Goal: Information Seeking & Learning: Learn about a topic

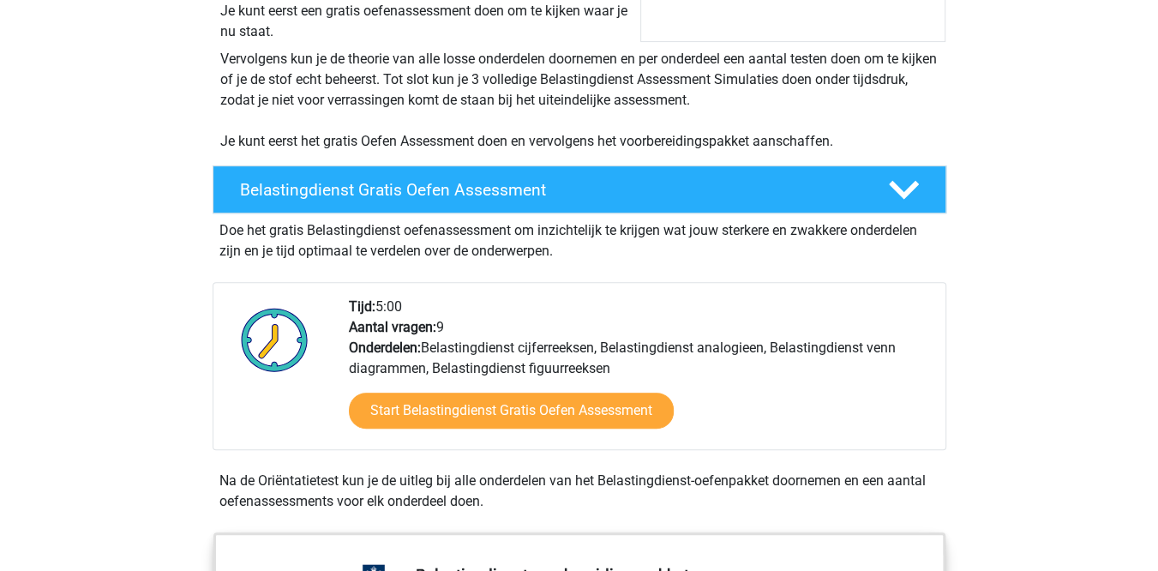
scroll to position [404, 0]
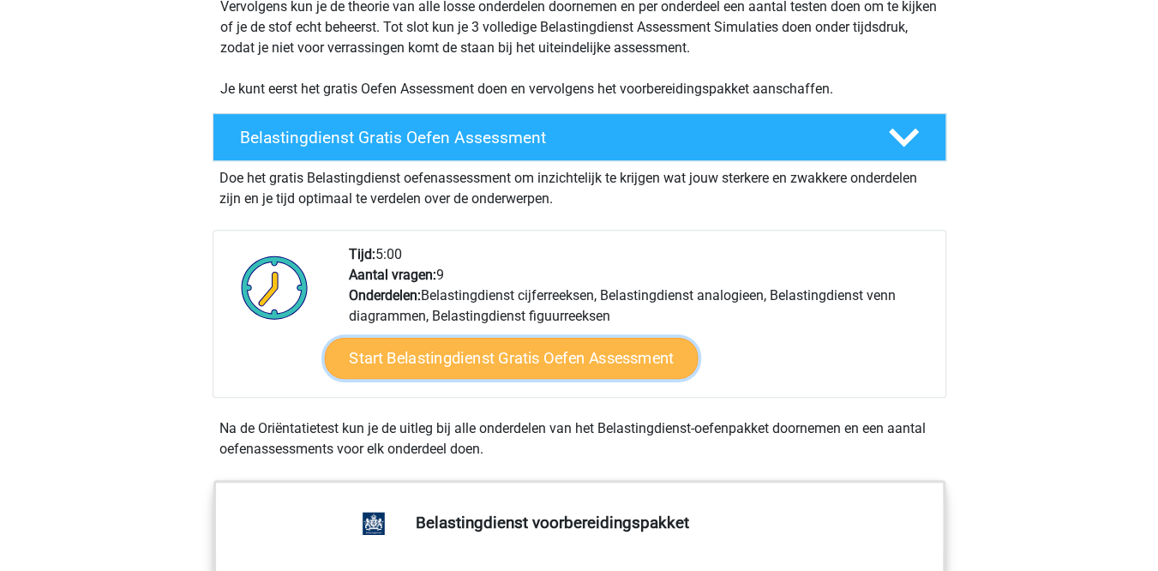
click at [441, 355] on link "Start Belastingdienst Gratis Oefen Assessment" at bounding box center [511, 358] width 374 height 41
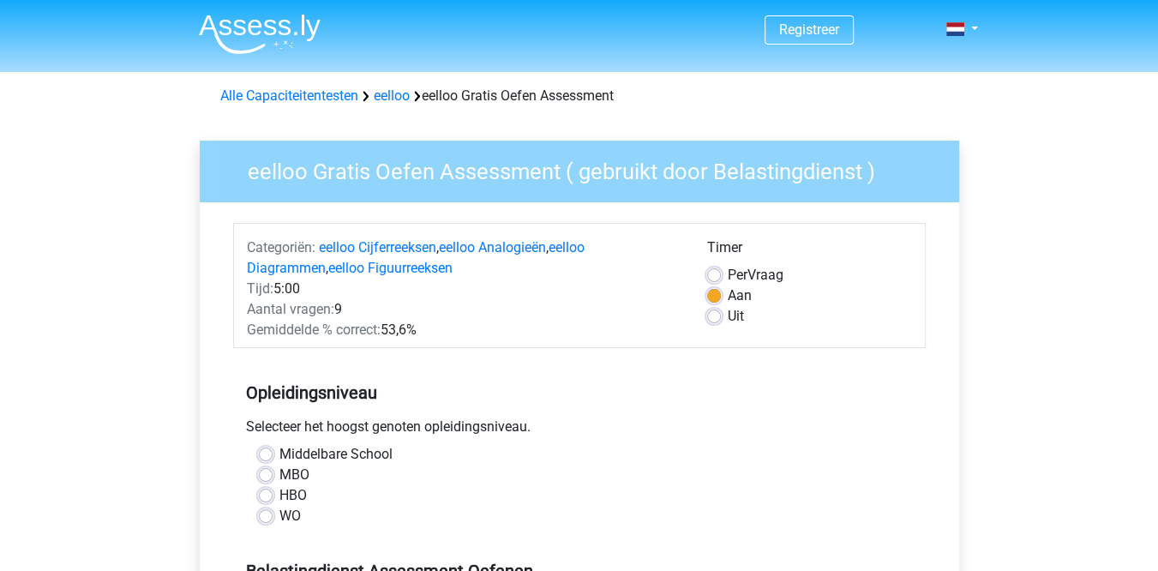
click at [296, 496] on label "HBO" at bounding box center [293, 495] width 27 height 21
click at [273, 496] on input "HBO" at bounding box center [266, 493] width 14 height 17
radio input "true"
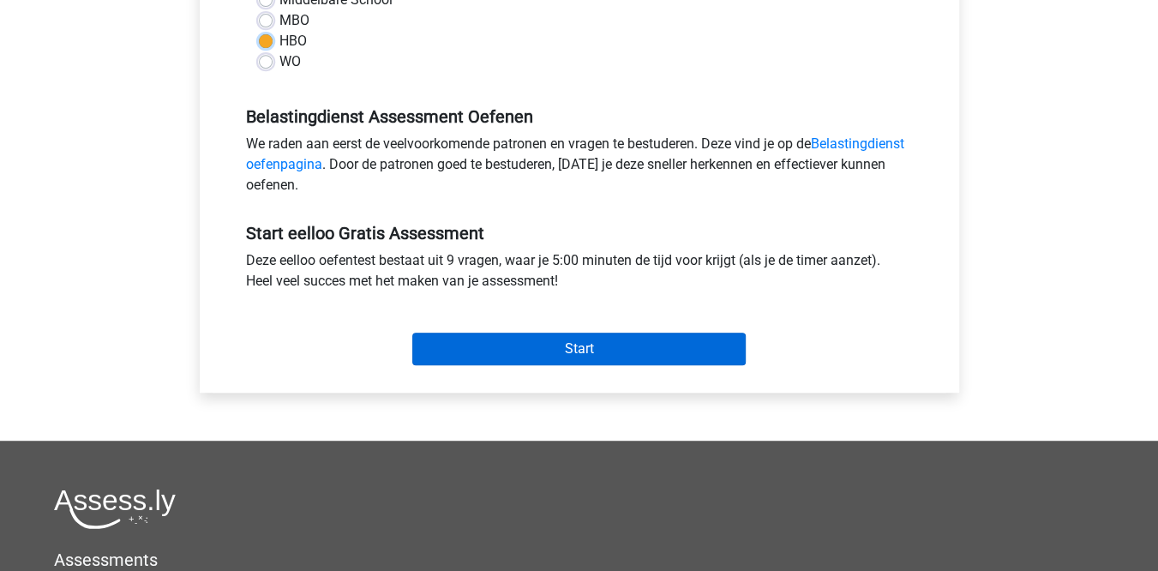
scroll to position [456, 0]
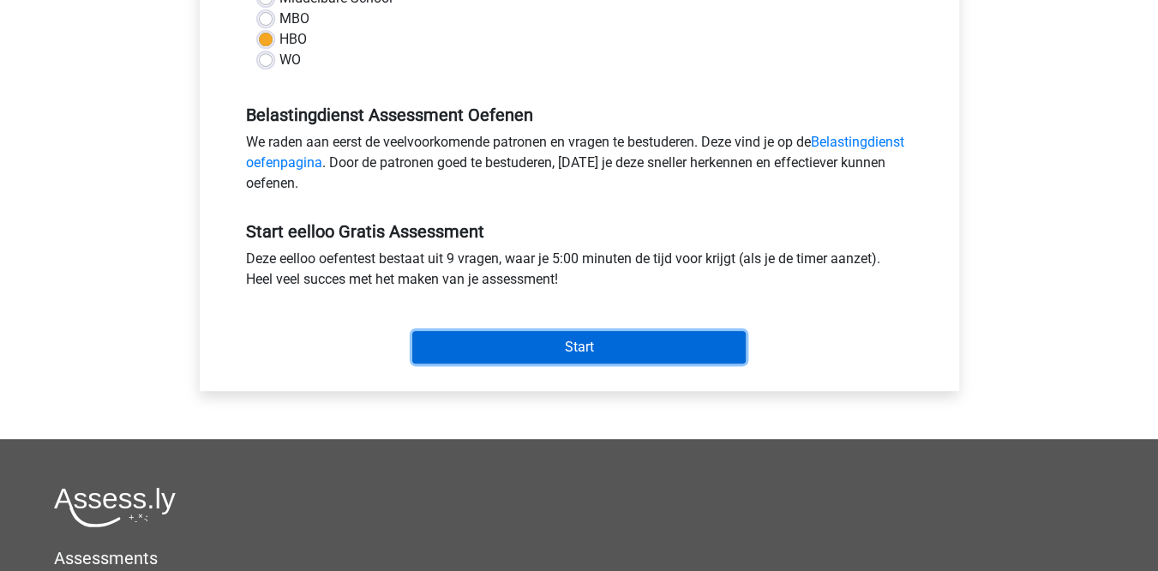
click at [535, 346] on input "Start" at bounding box center [579, 347] width 334 height 33
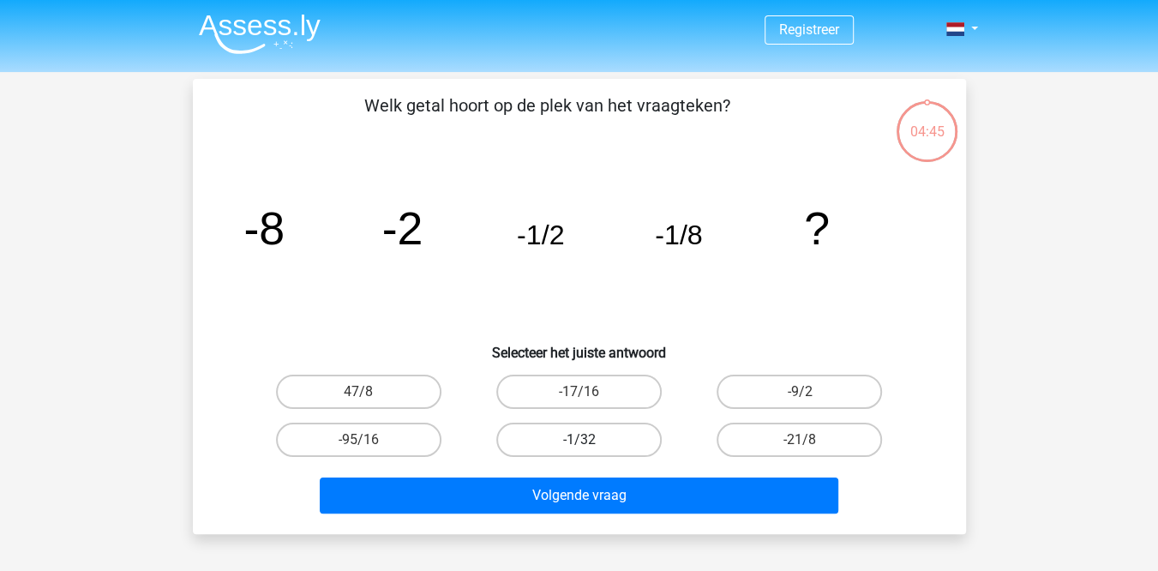
click at [567, 438] on label "-1/32" at bounding box center [578, 440] width 165 height 34
click at [579, 440] on input "-1/32" at bounding box center [584, 445] width 11 height 11
radio input "true"
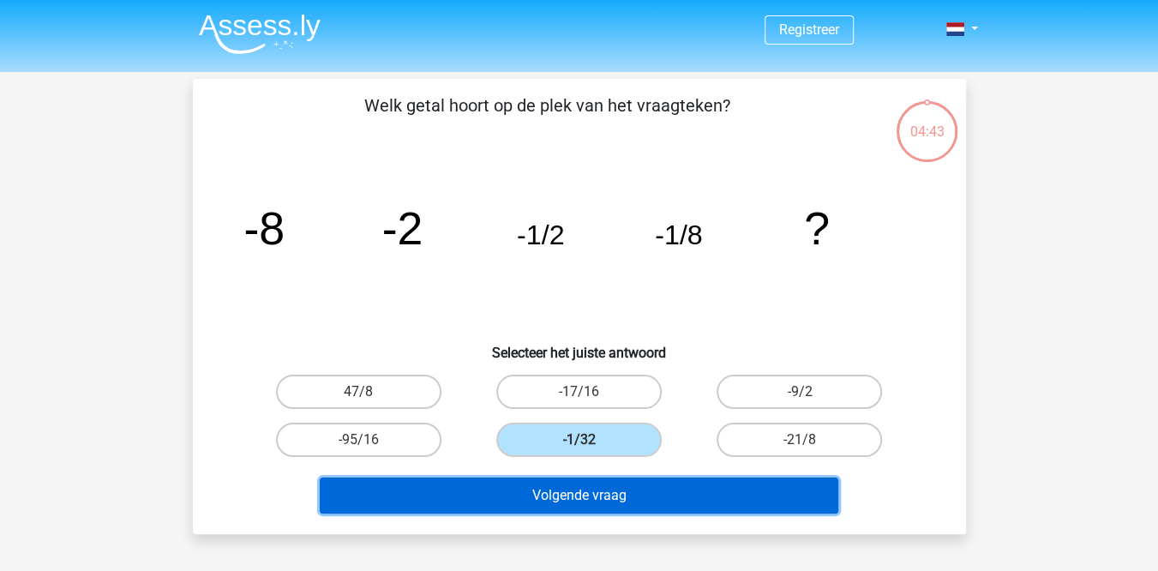
click at [559, 489] on button "Volgende vraag" at bounding box center [579, 496] width 519 height 36
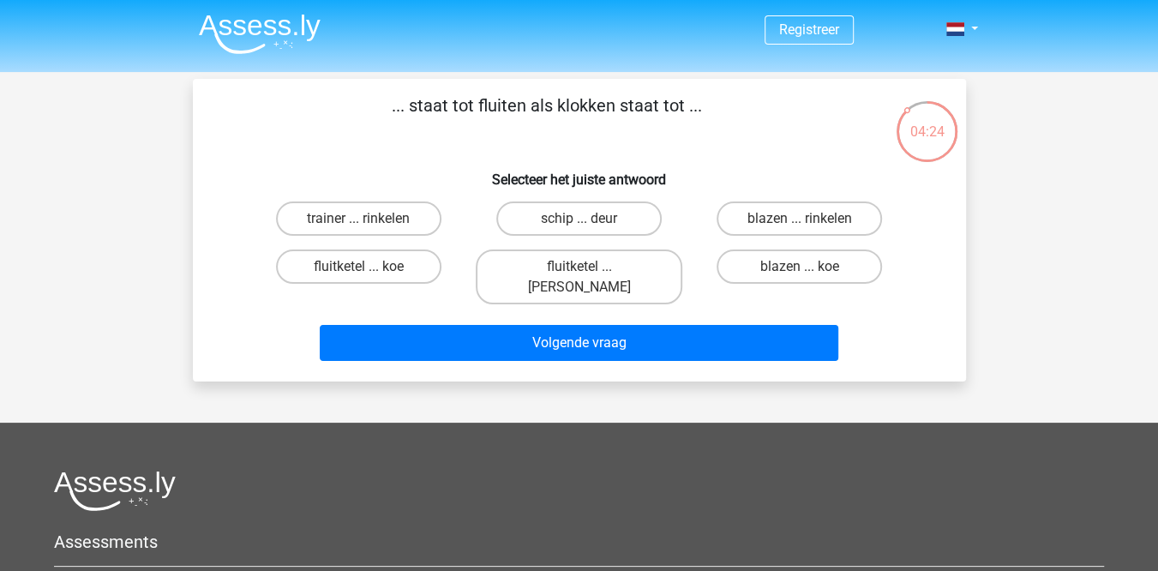
drag, startPoint x: 703, startPoint y: 112, endPoint x: 393, endPoint y: 120, distance: 310.5
click at [393, 120] on p "... staat tot fluiten als klokken staat tot ..." at bounding box center [547, 118] width 654 height 51
copy p "... staat tot fluiten als klokken staat tot ..."
click at [686, 158] on h6 "Selecteer het juiste antwoord" at bounding box center [579, 173] width 719 height 30
click at [634, 267] on label "fluitketel ... [PERSON_NAME]" at bounding box center [579, 277] width 207 height 55
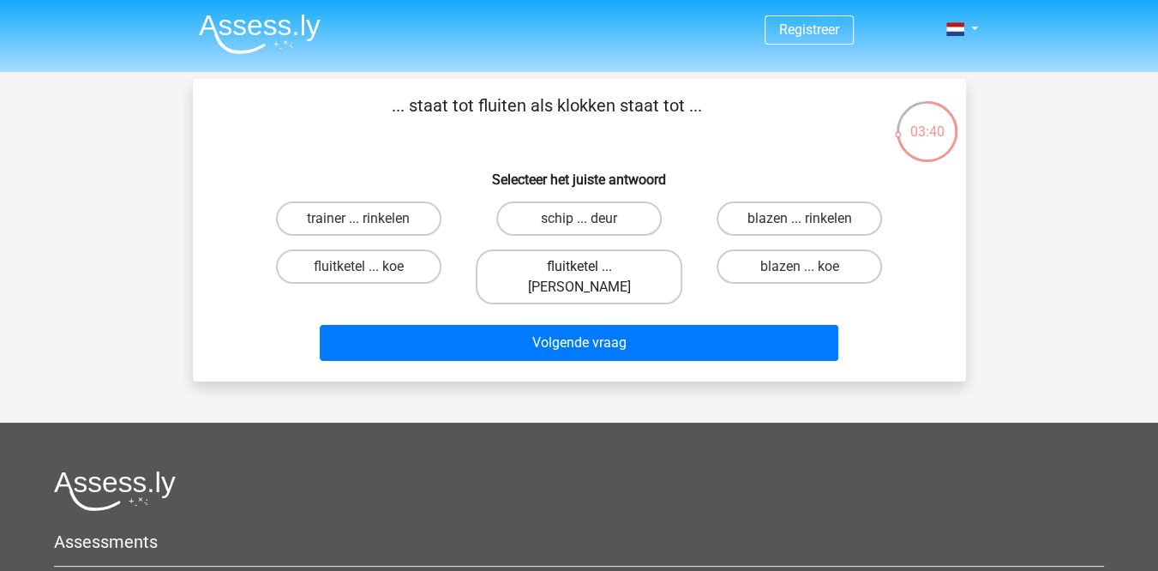
click at [590, 267] on input "fluitketel ... [PERSON_NAME]" at bounding box center [584, 272] width 11 height 11
radio input "true"
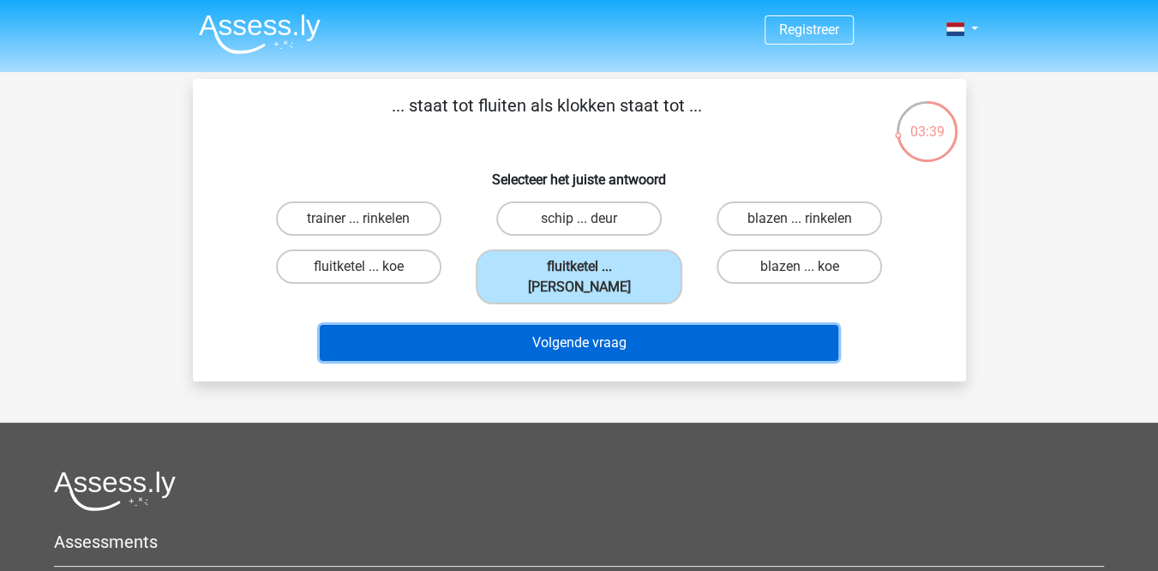
click at [614, 325] on button "Volgende vraag" at bounding box center [579, 343] width 519 height 36
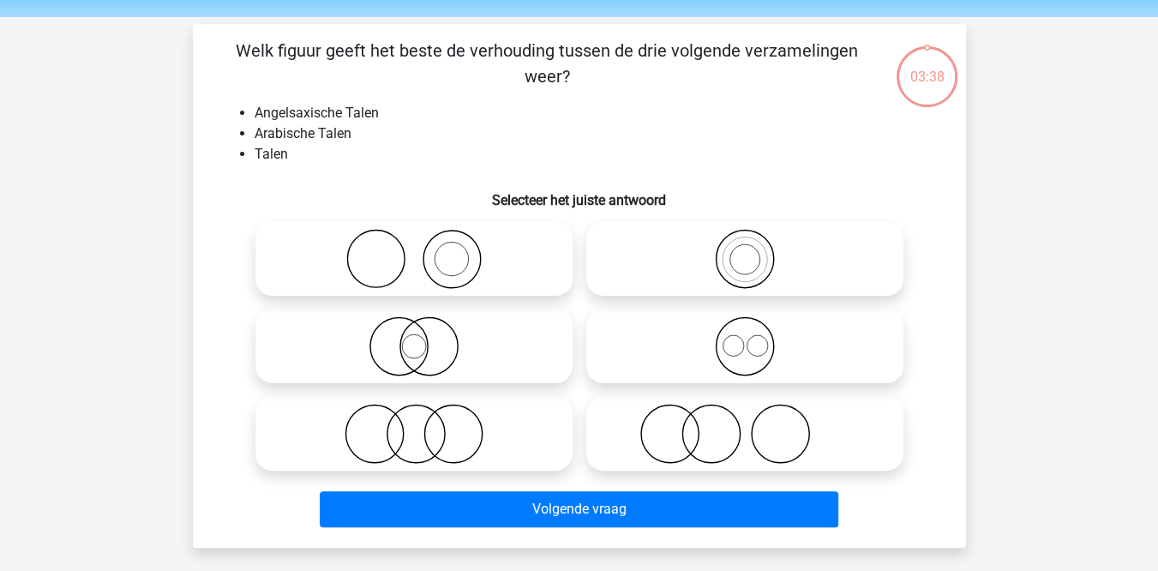
scroll to position [79, 0]
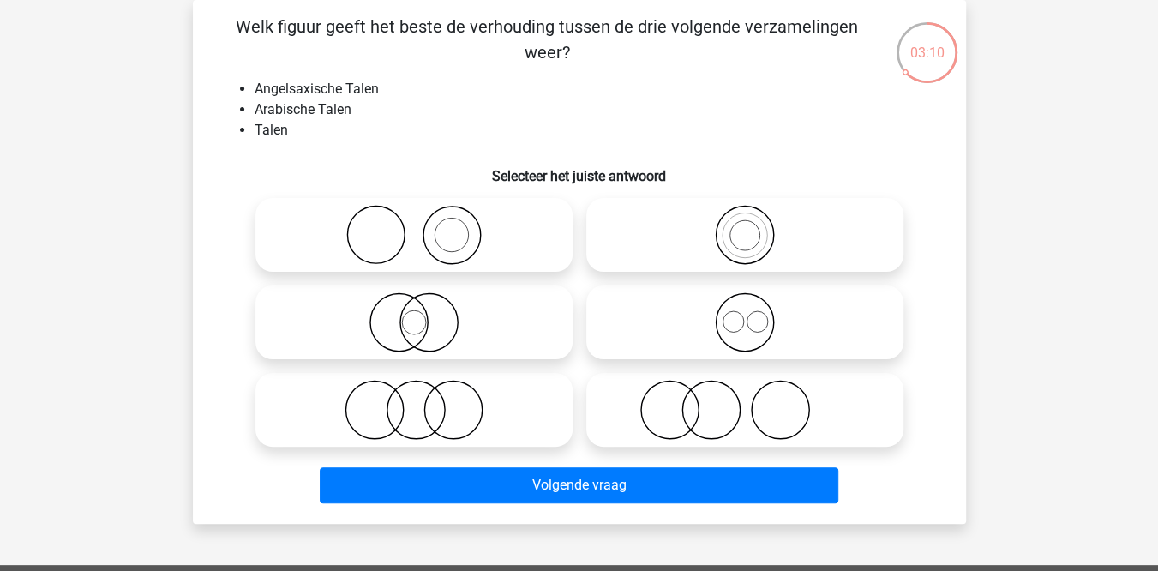
click at [286, 128] on li "Talen" at bounding box center [597, 130] width 684 height 21
drag, startPoint x: 382, startPoint y: 92, endPoint x: 257, endPoint y: 87, distance: 124.4
click at [257, 87] on li "Angelsaxische Talen" at bounding box center [597, 89] width 684 height 21
copy li "Angelsaxische Talen"
click at [446, 118] on li "Arabische Talen" at bounding box center [597, 109] width 684 height 21
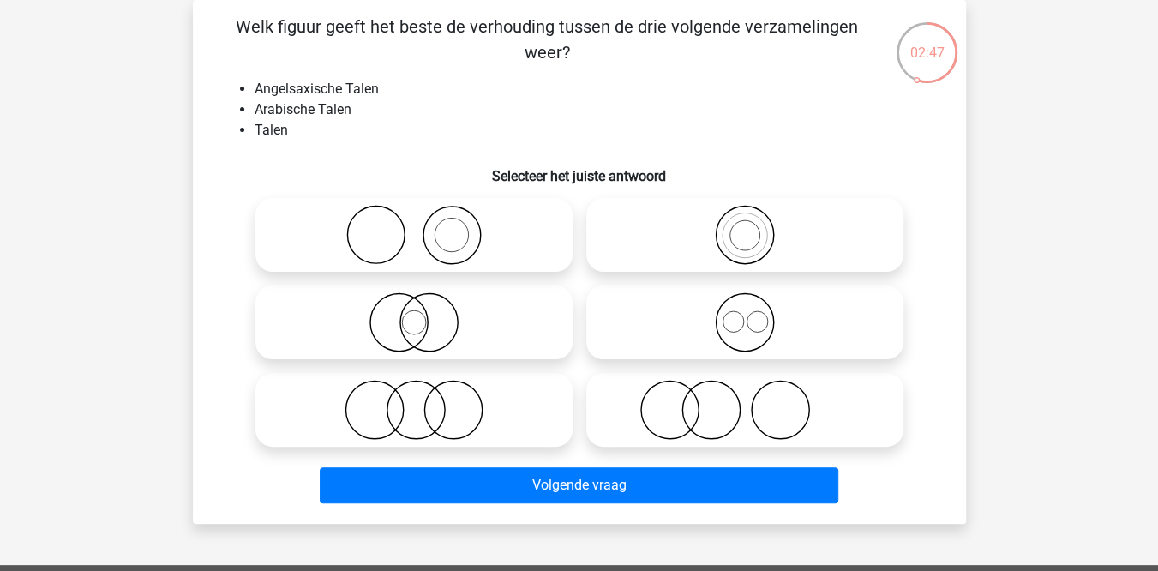
click at [665, 388] on icon at bounding box center [745, 410] width 304 height 60
click at [745, 390] on input "radio" at bounding box center [750, 395] width 11 height 11
radio input "true"
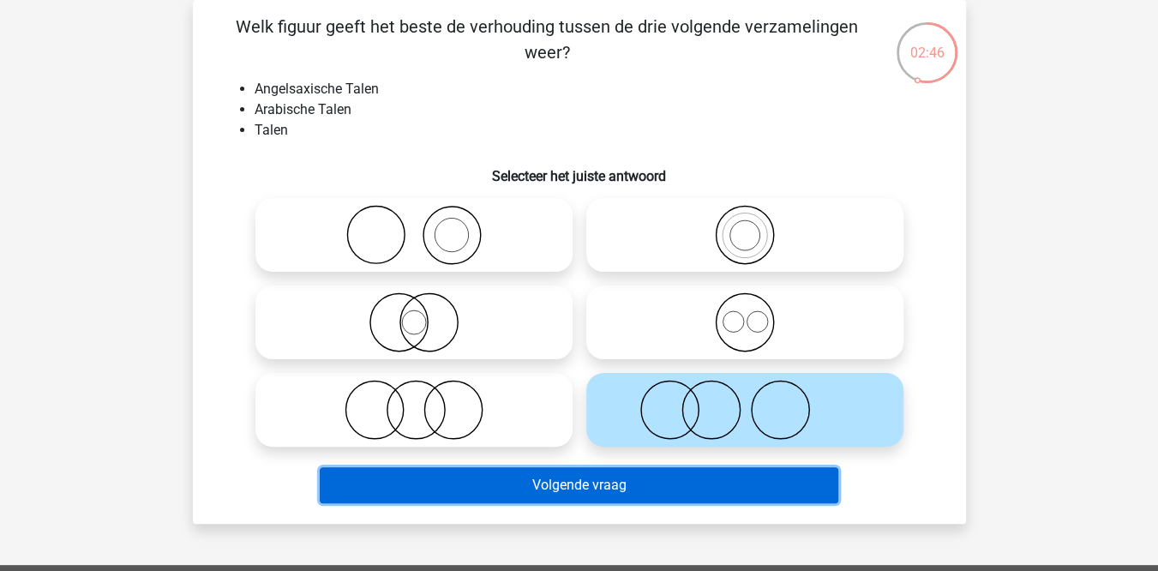
click at [611, 496] on button "Volgende vraag" at bounding box center [579, 485] width 519 height 36
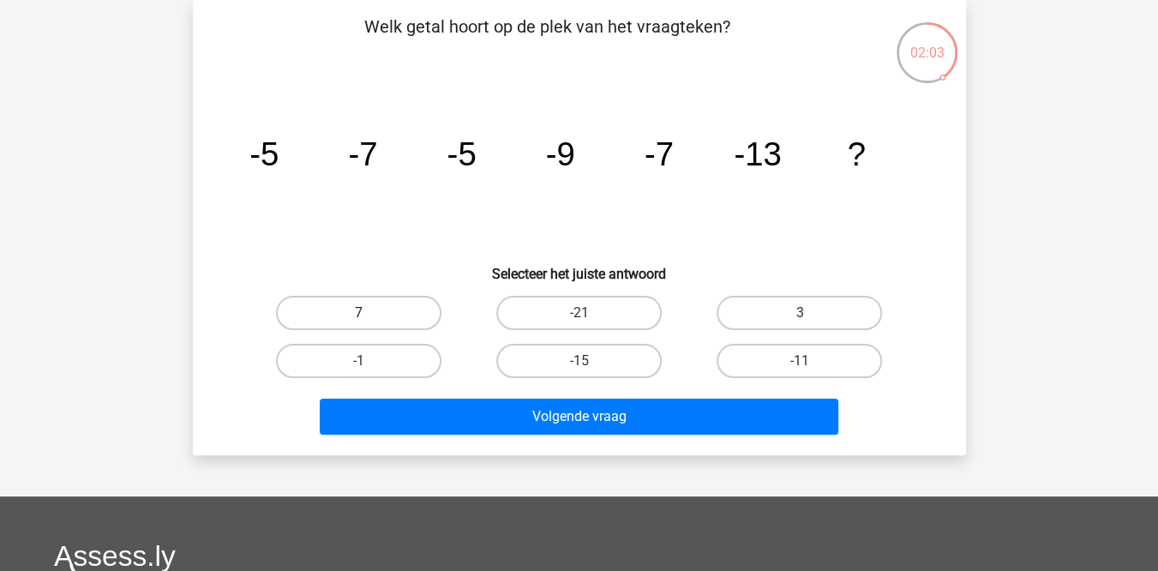
click at [377, 310] on label "7" at bounding box center [358, 313] width 165 height 34
click at [370, 313] on input "7" at bounding box center [363, 318] width 11 height 11
radio input "true"
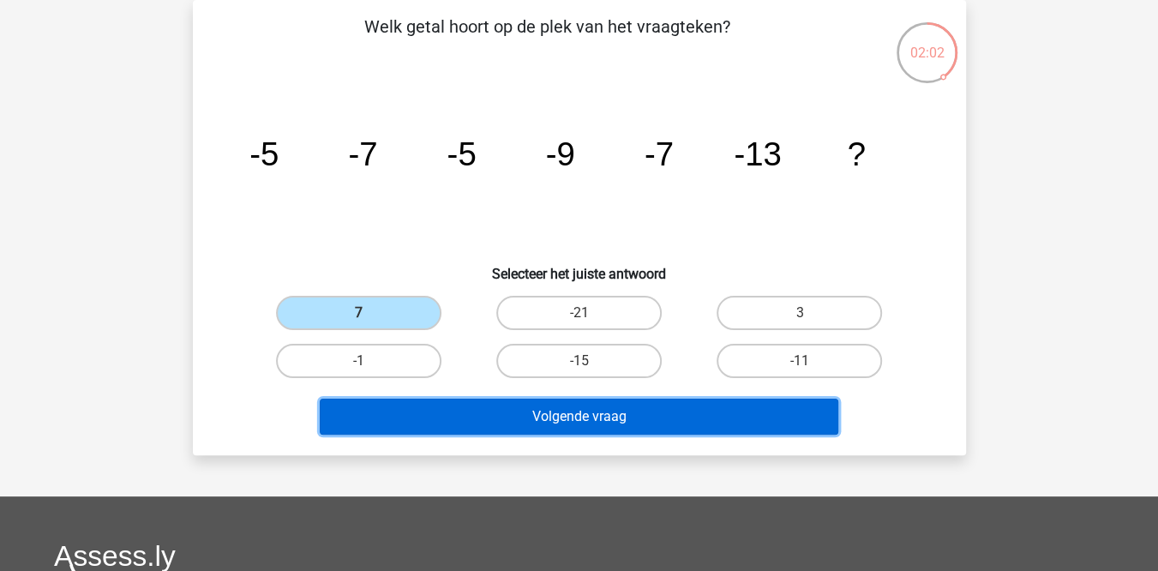
click at [496, 408] on button "Volgende vraag" at bounding box center [579, 417] width 519 height 36
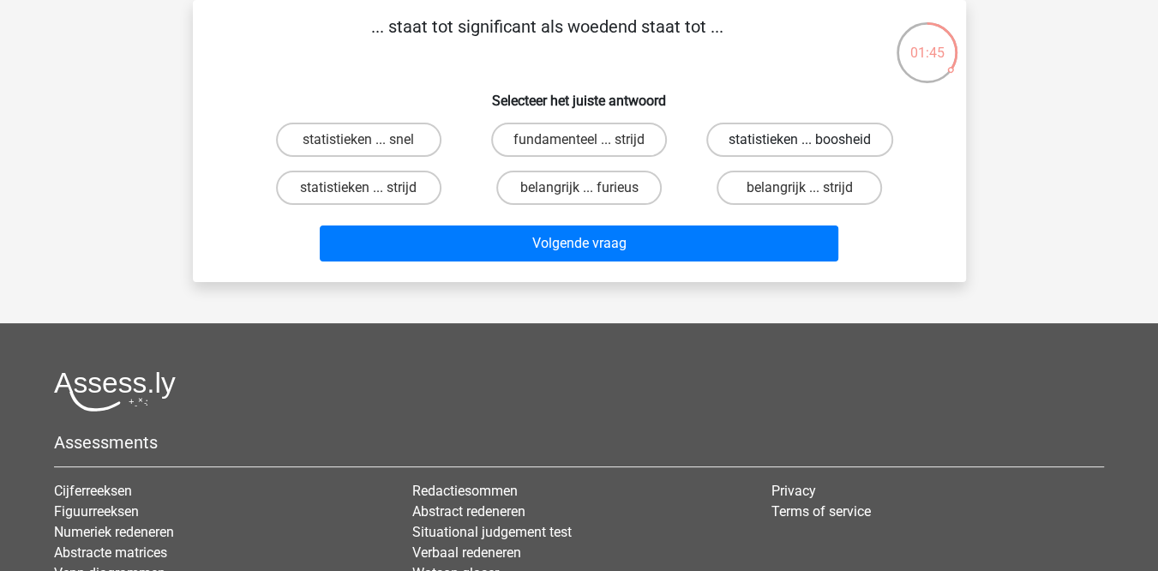
click at [740, 143] on label "statistieken ... boosheid" at bounding box center [800, 140] width 187 height 34
click at [800, 143] on input "statistieken ... boosheid" at bounding box center [805, 145] width 11 height 11
radio input "true"
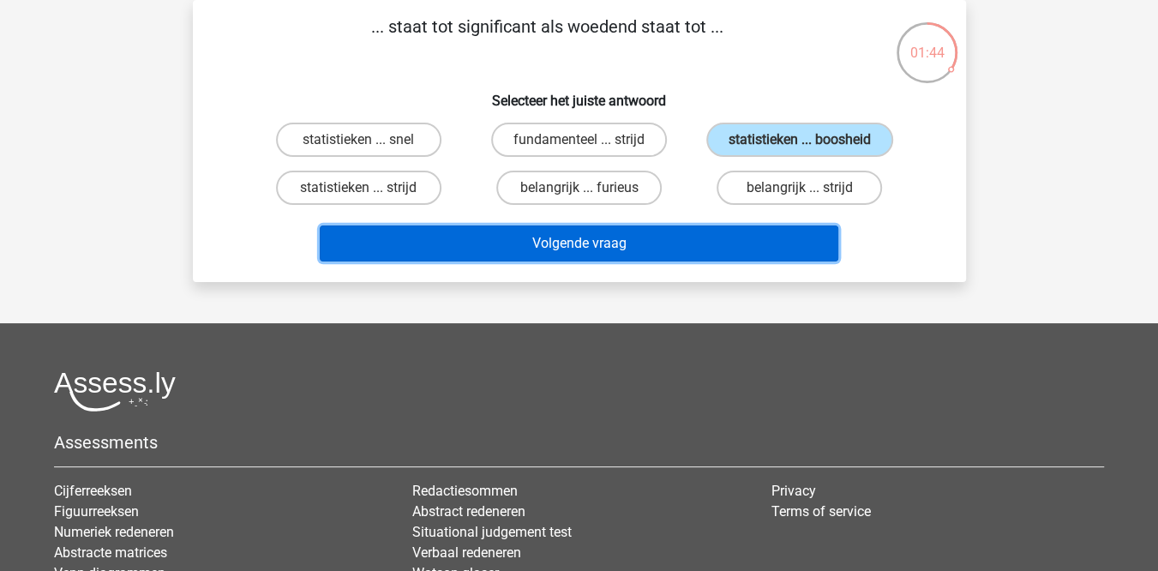
click at [662, 238] on button "Volgende vraag" at bounding box center [579, 244] width 519 height 36
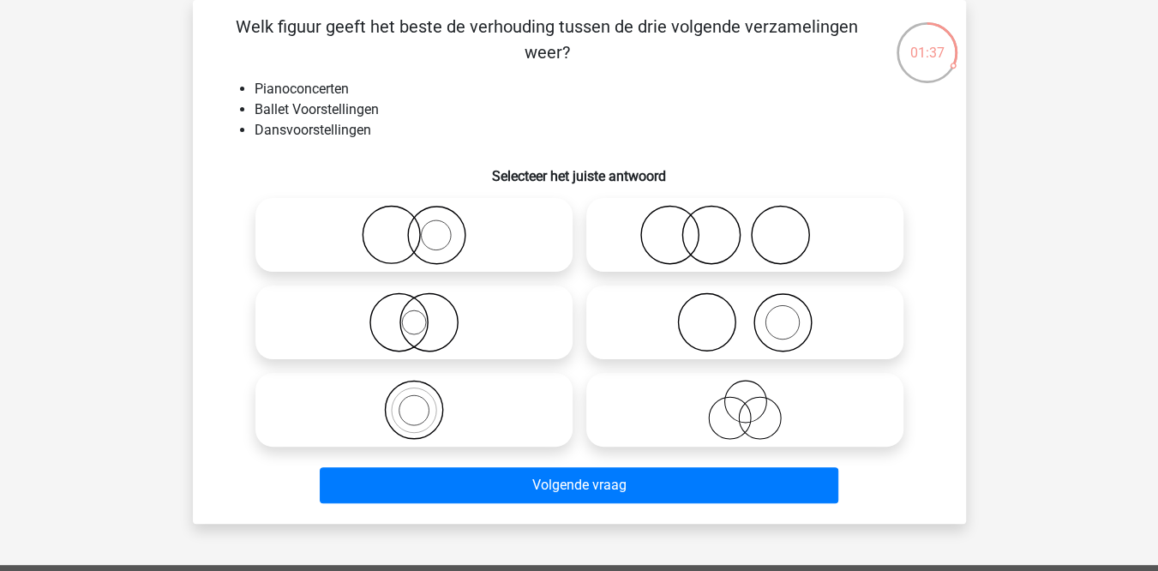
click at [697, 241] on circle at bounding box center [669, 235] width 57 height 57
click at [745, 226] on input "radio" at bounding box center [750, 220] width 11 height 11
radio input "true"
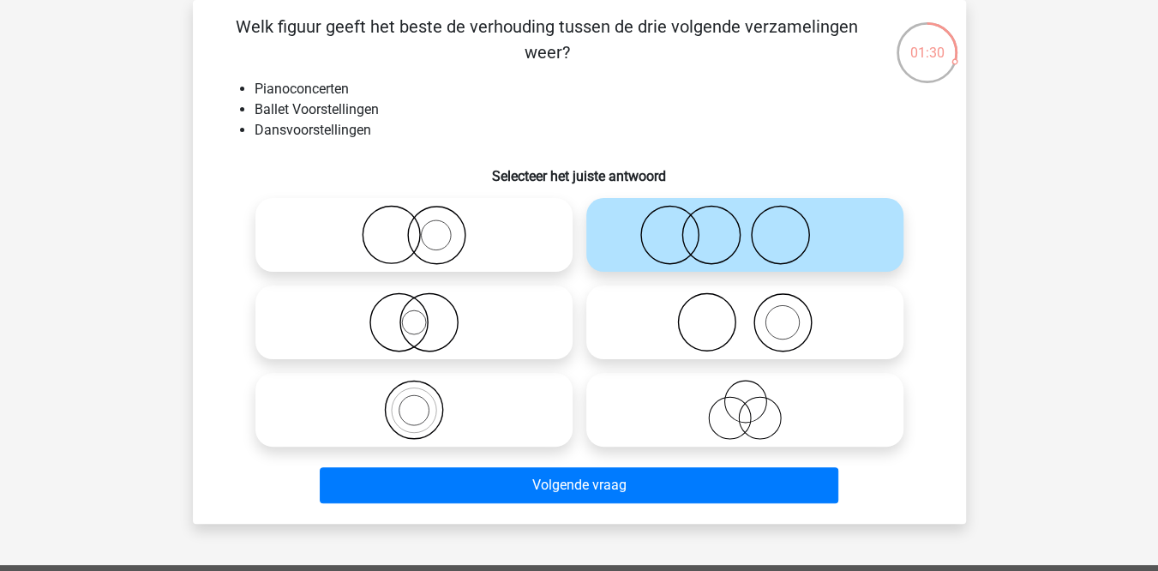
drag, startPoint x: 735, startPoint y: 389, endPoint x: 702, endPoint y: 411, distance: 39.0
click at [702, 411] on icon at bounding box center [745, 410] width 304 height 60
click at [745, 401] on input "radio" at bounding box center [750, 395] width 11 height 11
radio input "true"
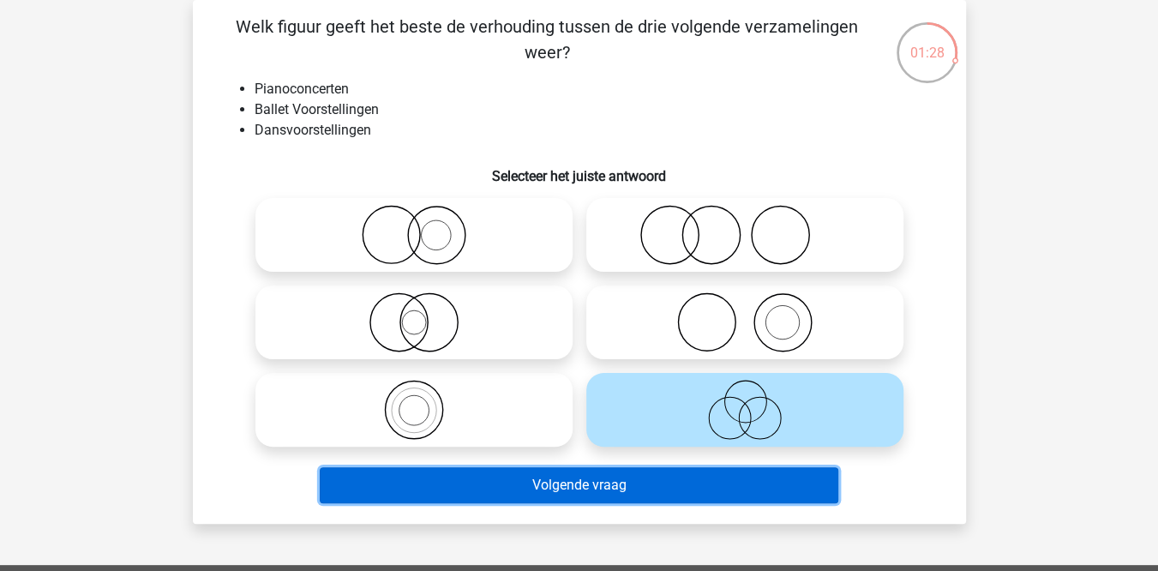
click at [576, 477] on button "Volgende vraag" at bounding box center [579, 485] width 519 height 36
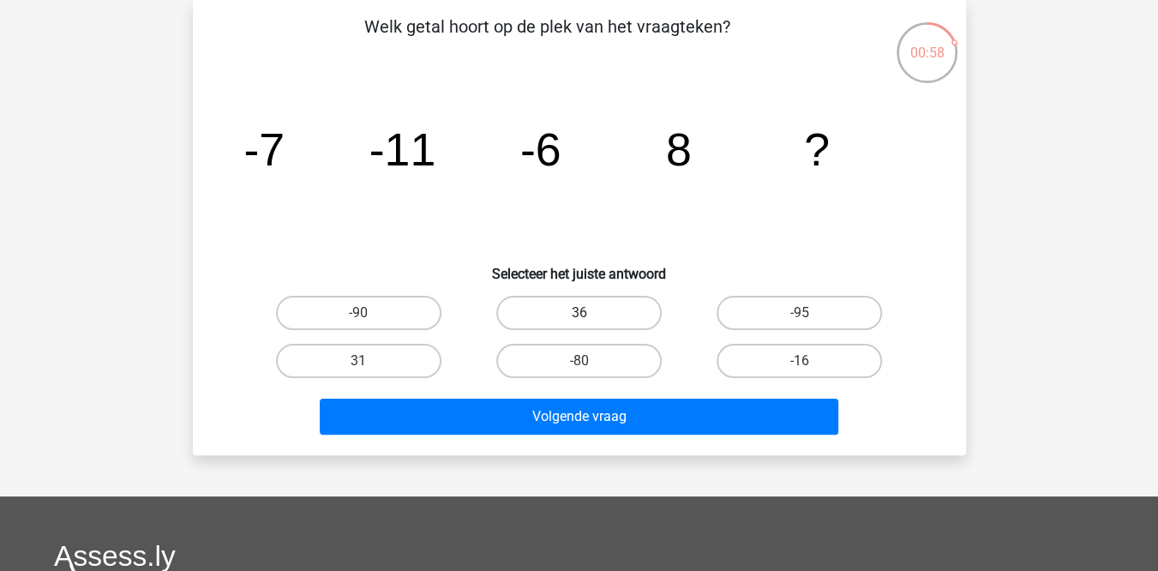
click at [639, 312] on label "36" at bounding box center [578, 313] width 165 height 34
click at [590, 313] on input "36" at bounding box center [584, 318] width 11 height 11
radio input "true"
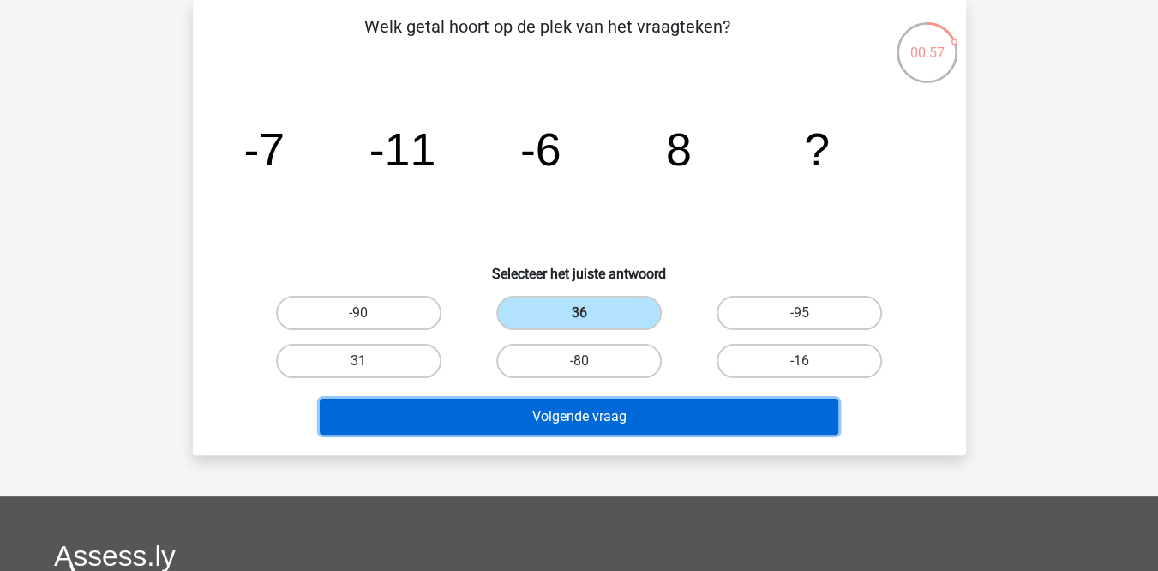
click at [605, 409] on button "Volgende vraag" at bounding box center [579, 417] width 519 height 36
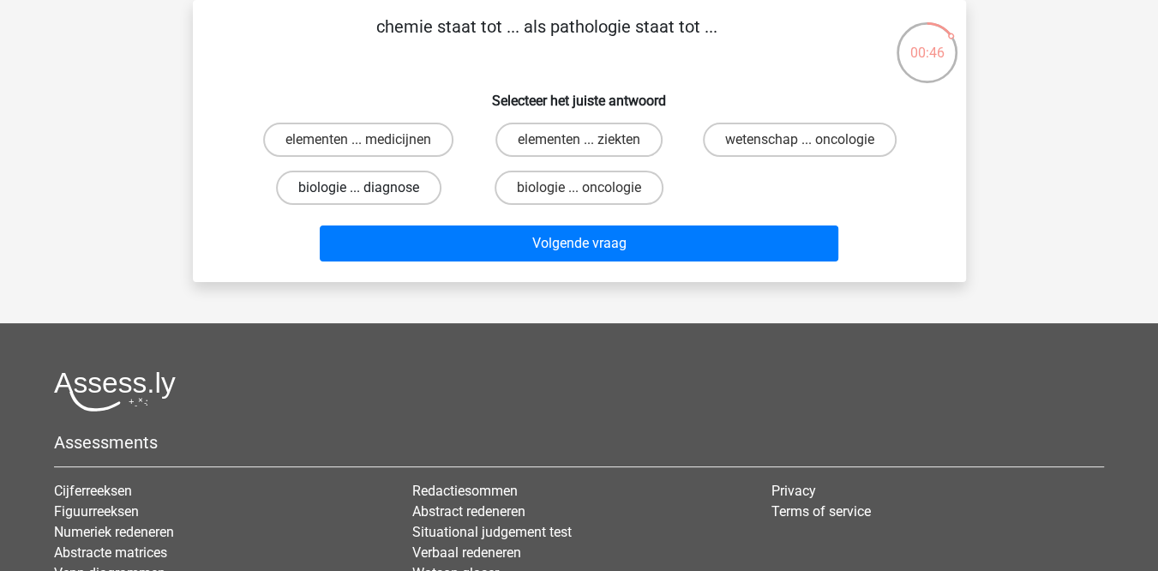
click at [381, 190] on label "biologie ... diagnose" at bounding box center [358, 188] width 165 height 34
click at [370, 190] on input "biologie ... diagnose" at bounding box center [363, 193] width 11 height 11
radio input "true"
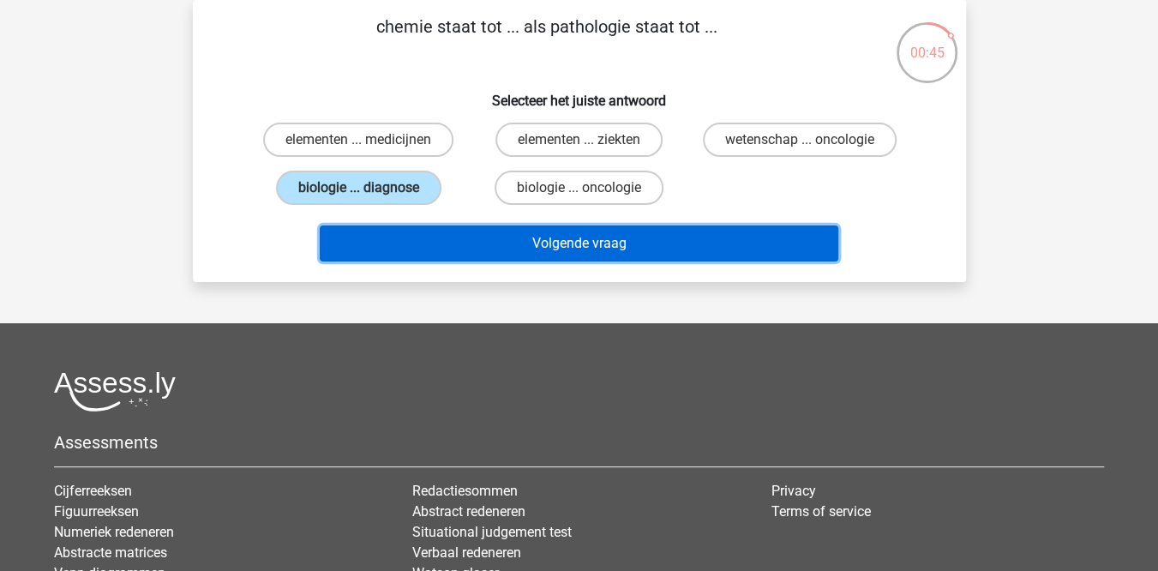
click at [469, 234] on button "Volgende vraag" at bounding box center [579, 244] width 519 height 36
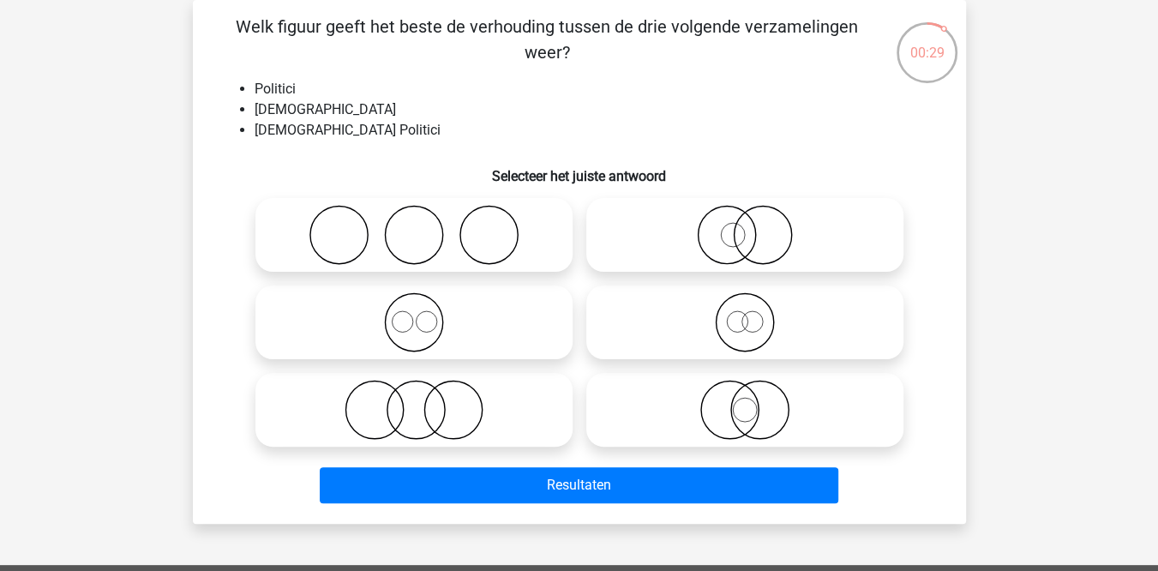
click at [469, 234] on icon at bounding box center [414, 235] width 304 height 60
click at [425, 226] on input "radio" at bounding box center [419, 220] width 11 height 11
radio input "true"
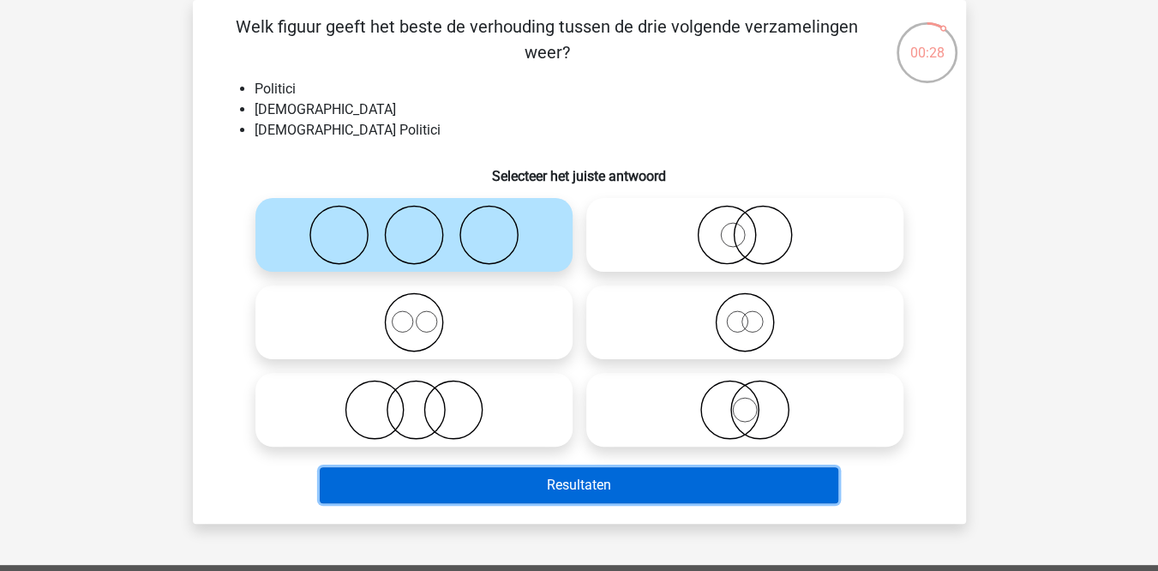
click at [448, 485] on button "Resultaten" at bounding box center [579, 485] width 519 height 36
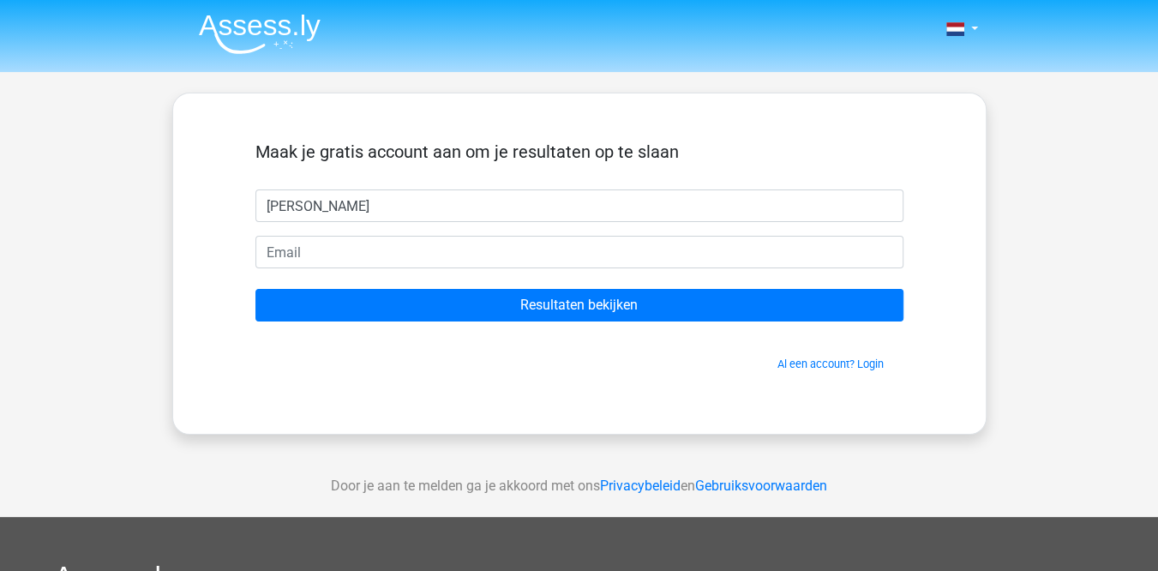
type input "[PERSON_NAME]"
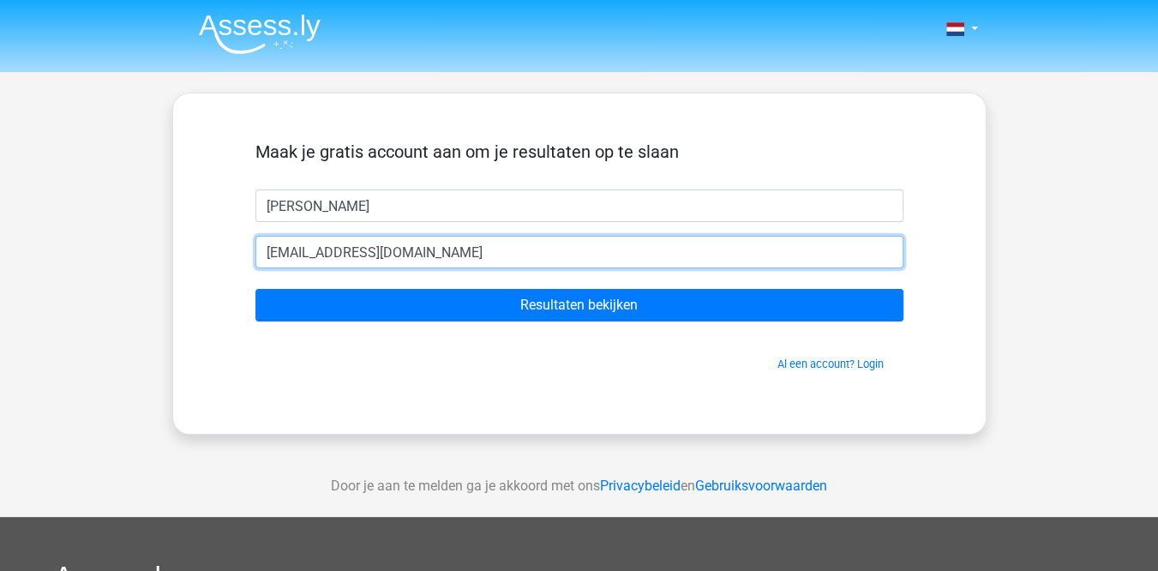
type input "[EMAIL_ADDRESS][DOMAIN_NAME]"
click at [256, 289] on input "Resultaten bekijken" at bounding box center [580, 305] width 648 height 33
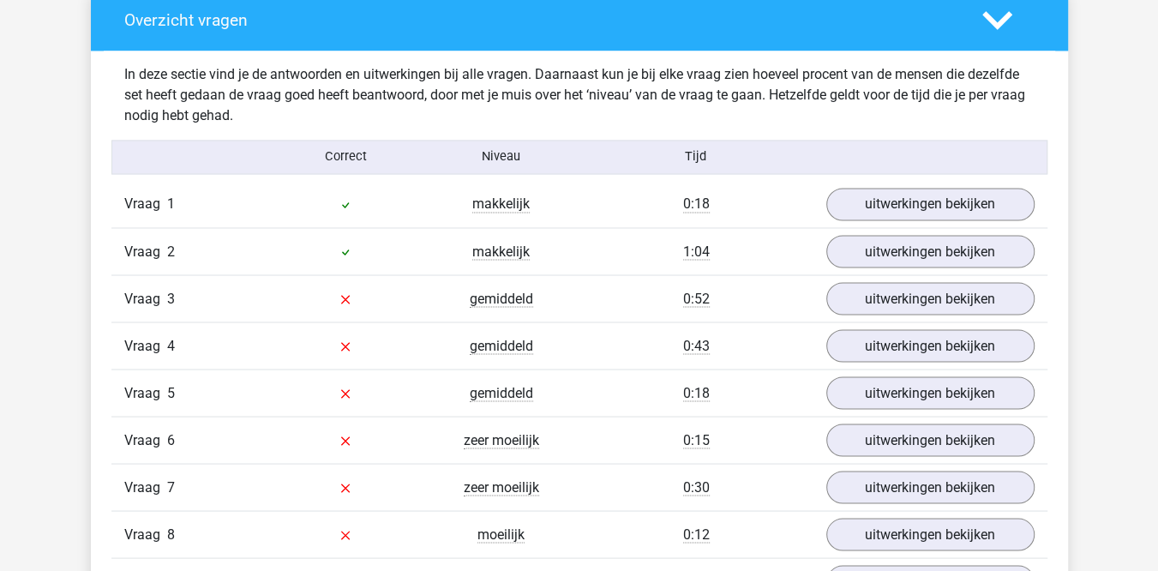
scroll to position [1782, 0]
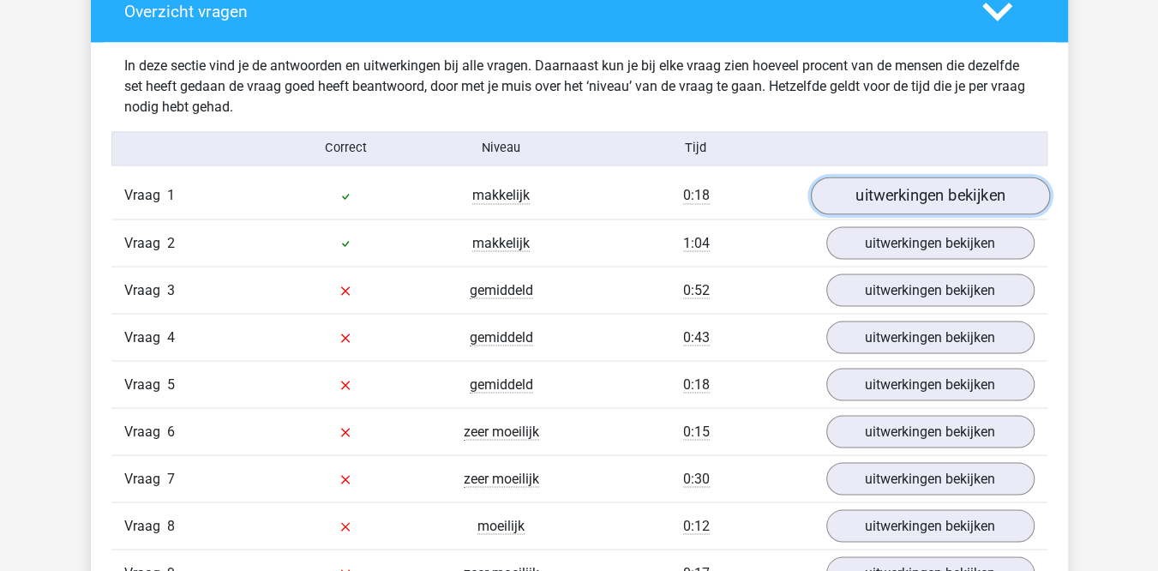
click at [928, 191] on link "uitwerkingen bekijken" at bounding box center [929, 196] width 239 height 38
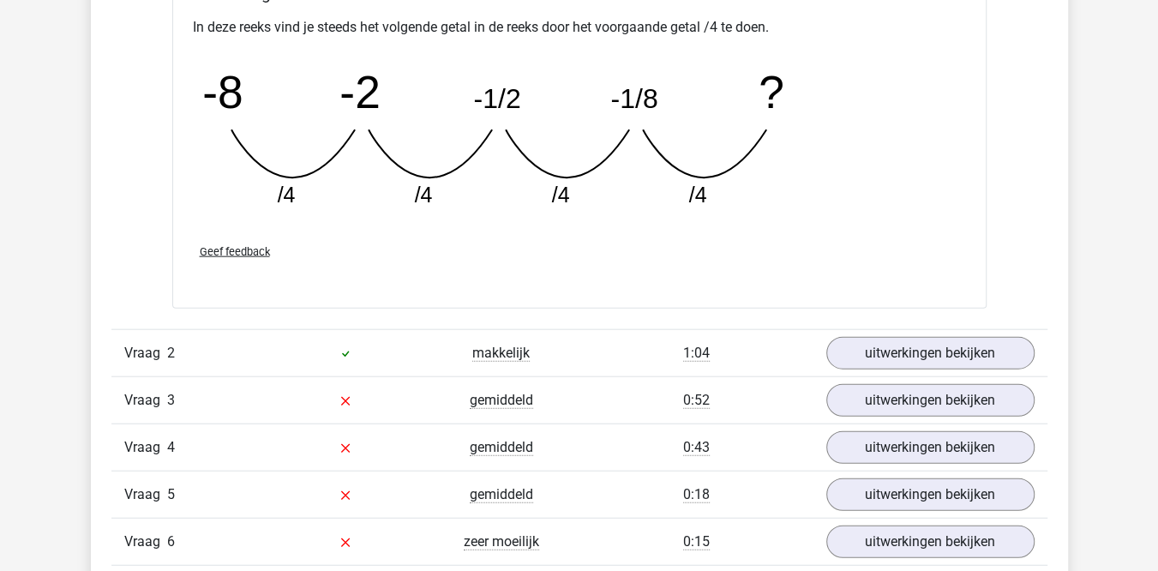
scroll to position [2422, 0]
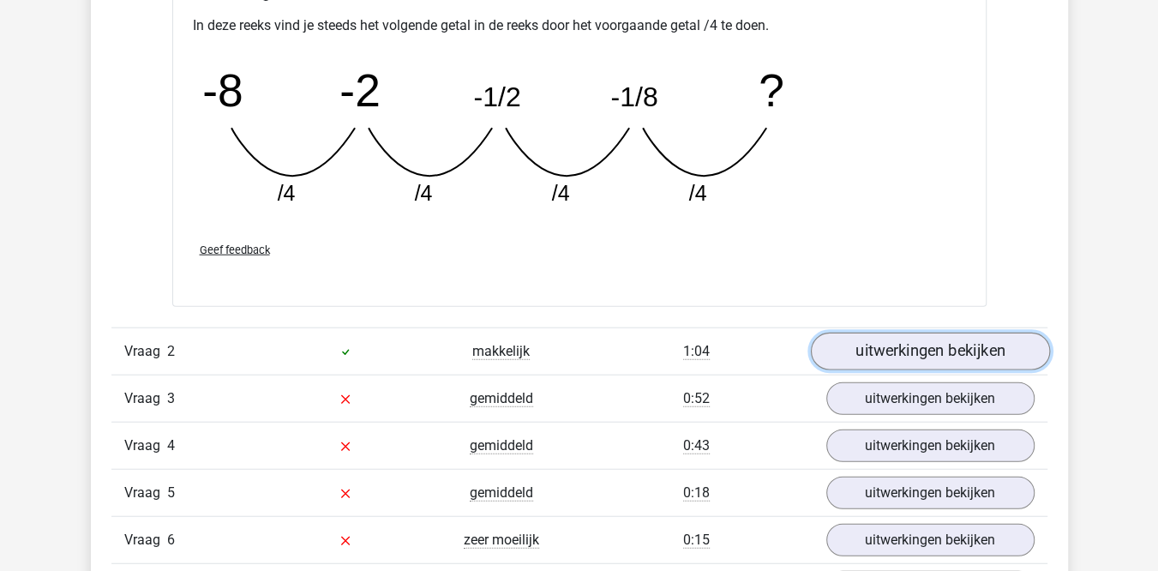
click at [918, 357] on link "uitwerkingen bekijken" at bounding box center [929, 352] width 239 height 38
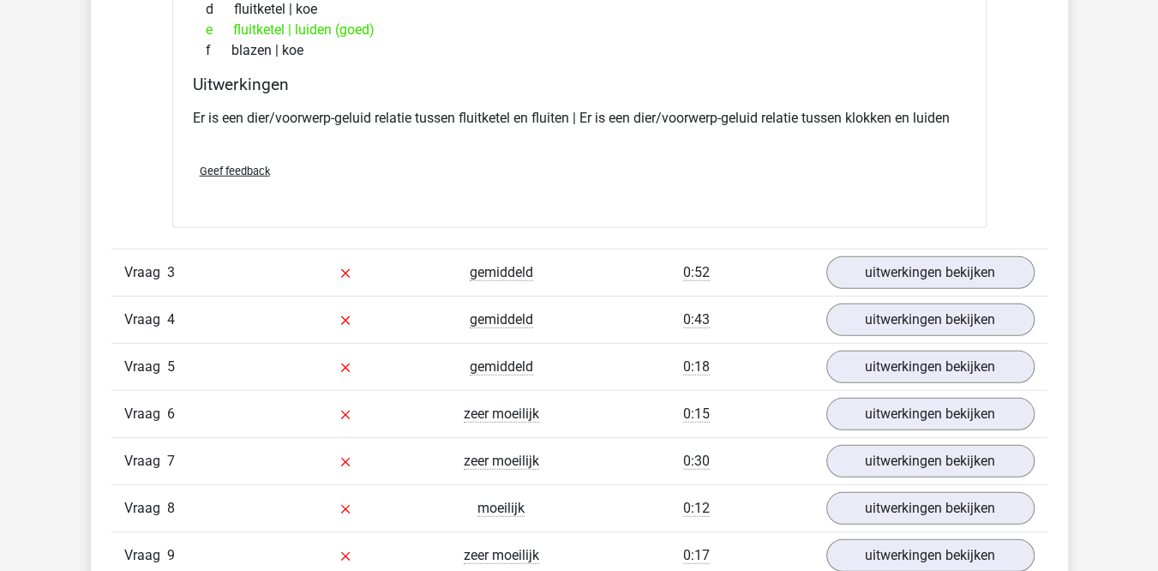
scroll to position [2938, 0]
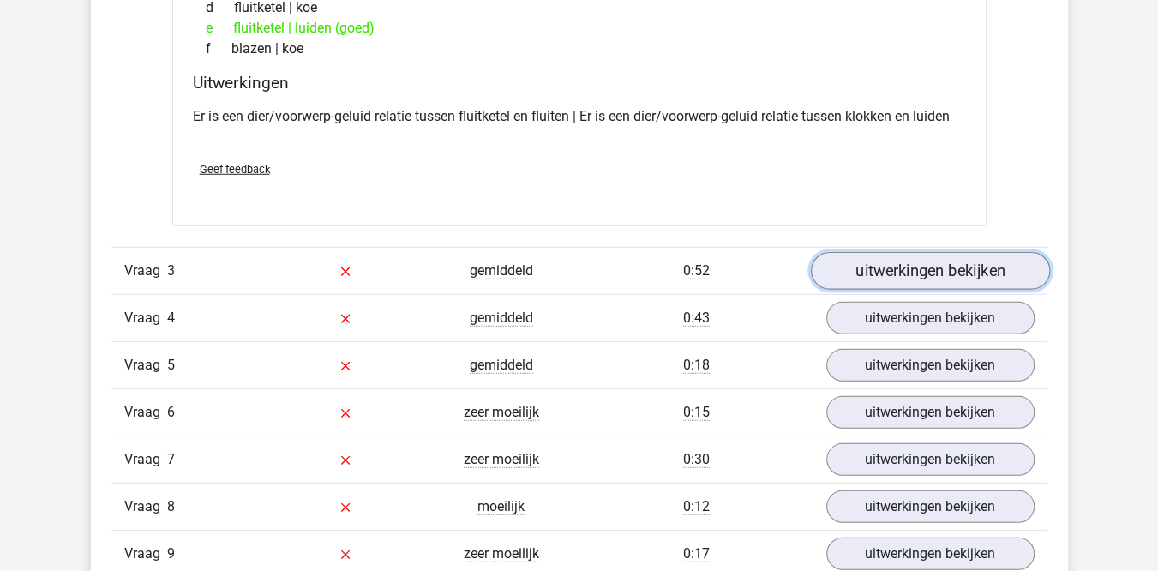
click at [921, 257] on link "uitwerkingen bekijken" at bounding box center [929, 271] width 239 height 38
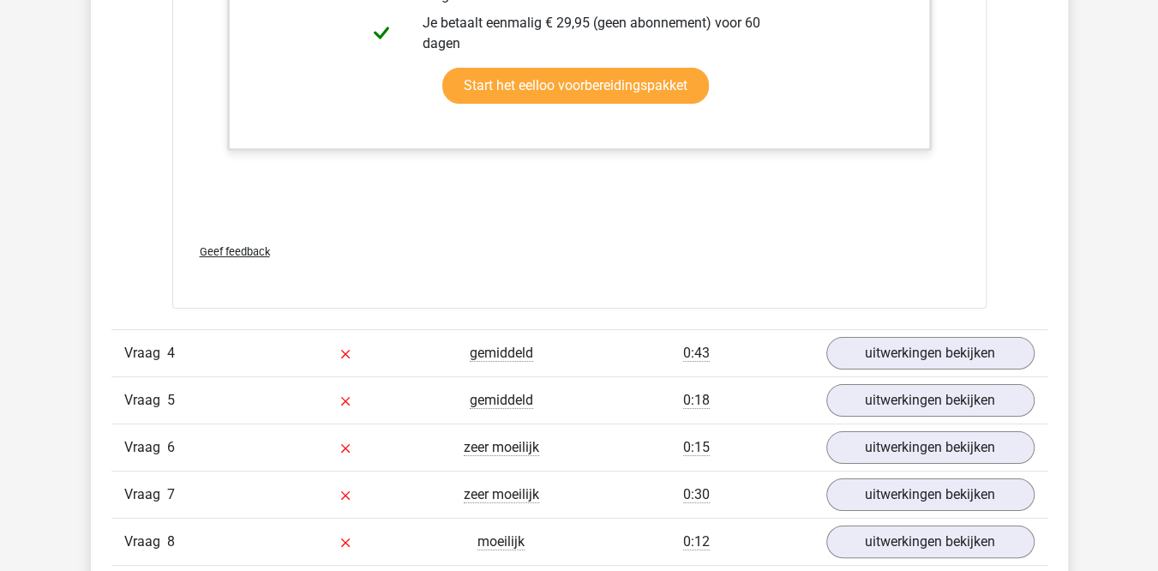
scroll to position [4019, 0]
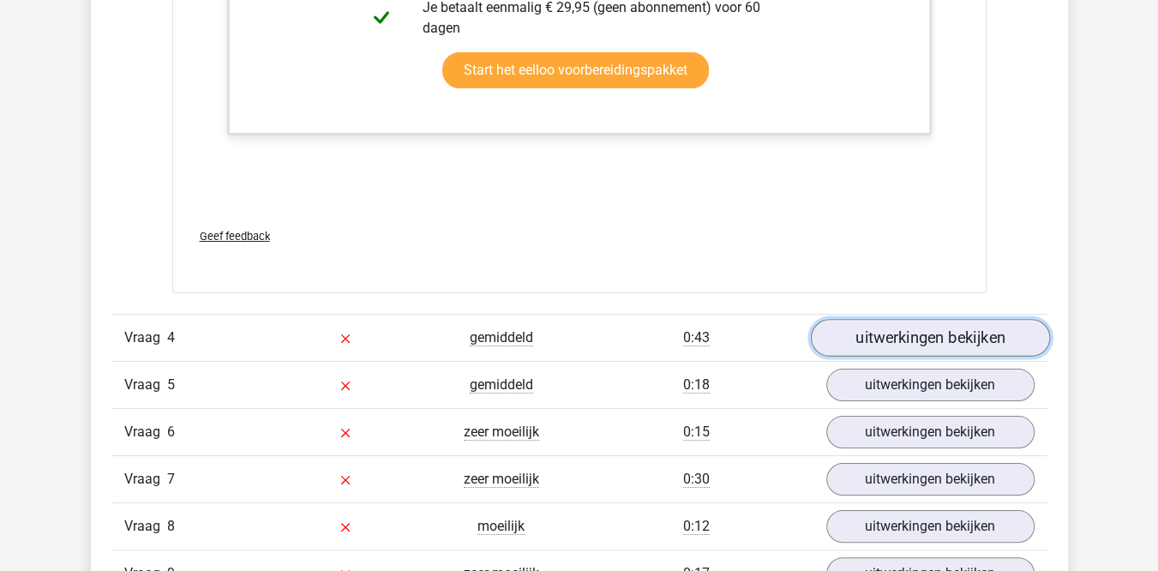
click at [866, 341] on link "uitwerkingen bekijken" at bounding box center [929, 338] width 239 height 38
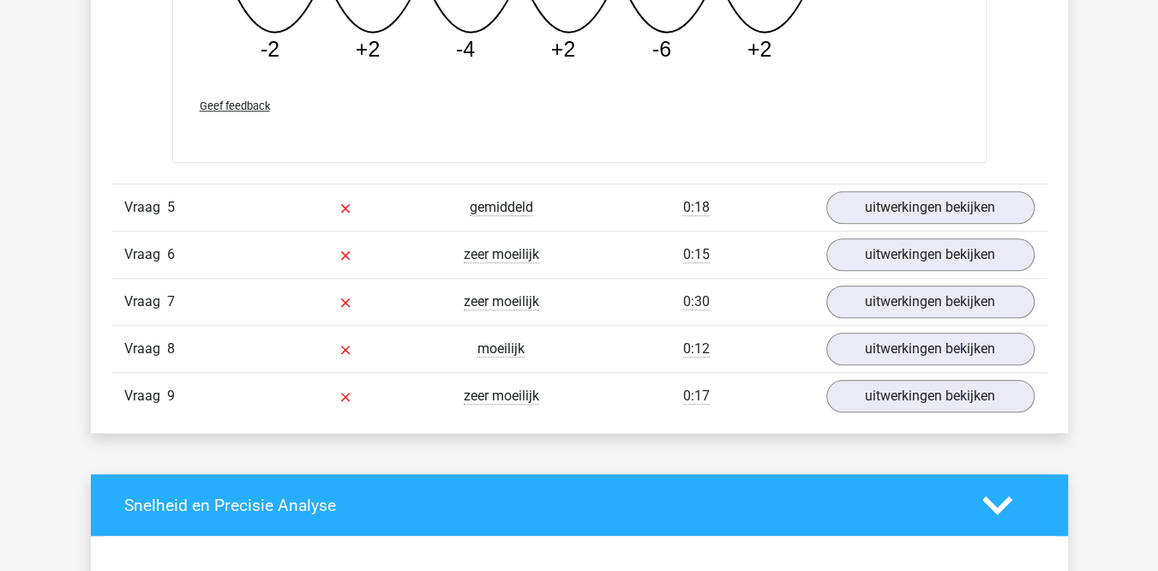
scroll to position [4885, 0]
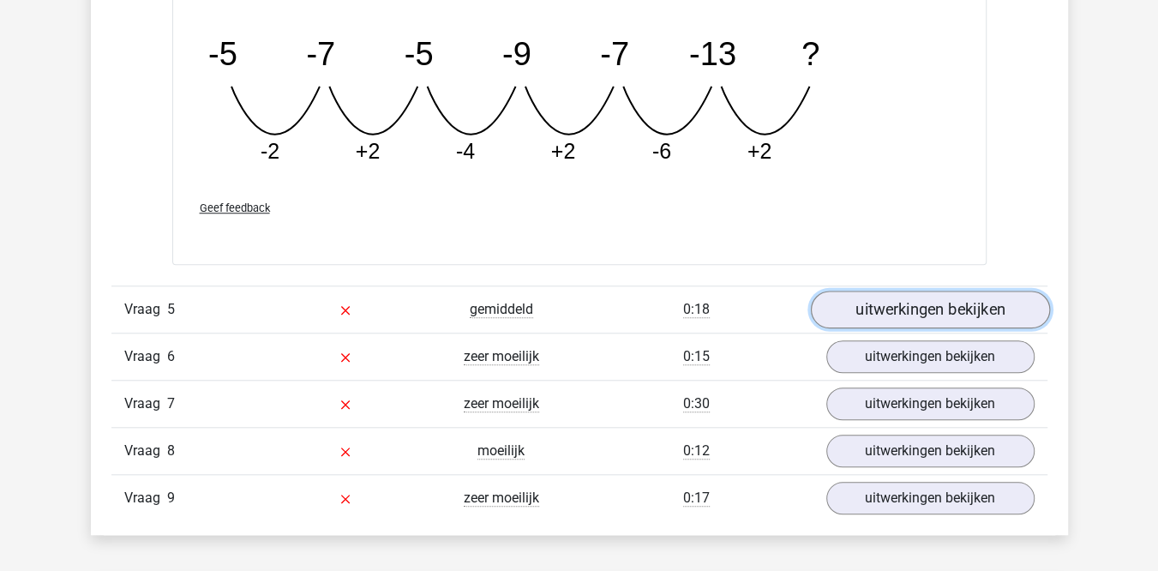
click at [870, 299] on link "uitwerkingen bekijken" at bounding box center [929, 310] width 239 height 38
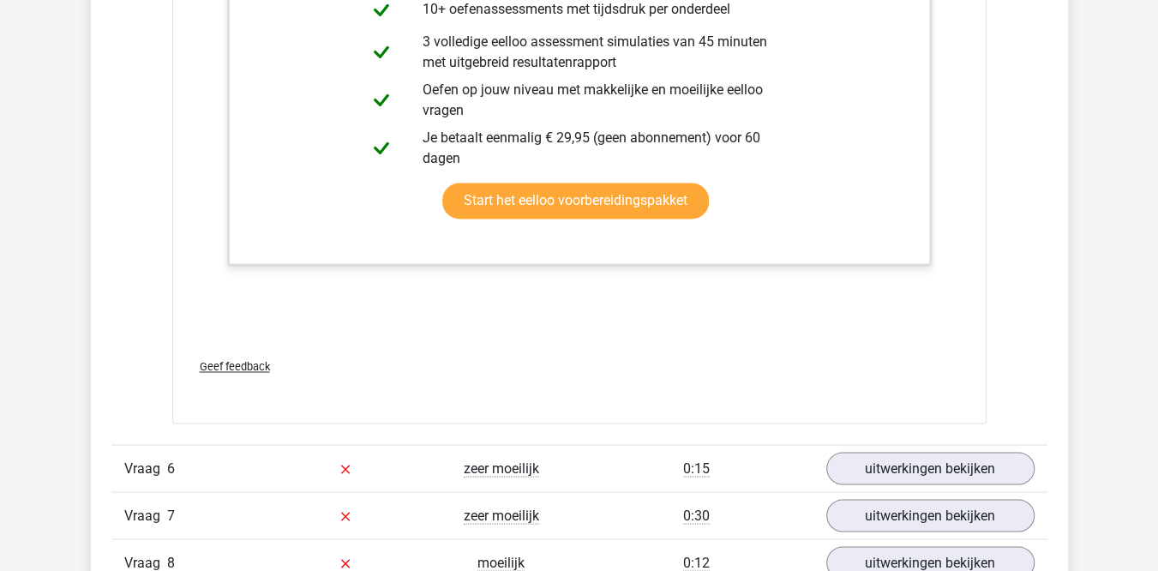
scroll to position [5743, 0]
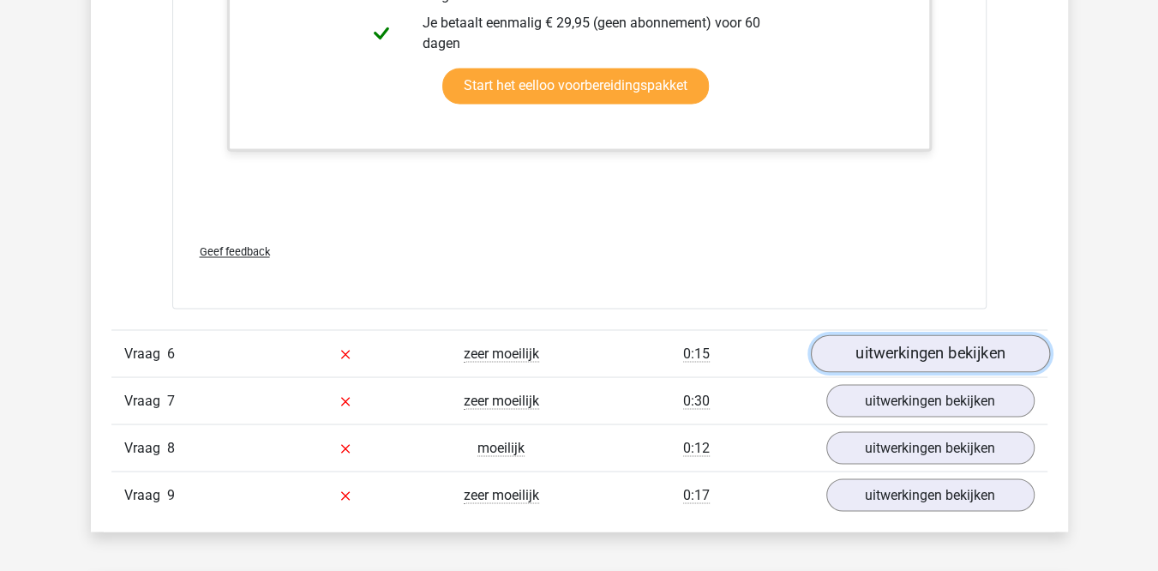
click at [858, 350] on link "uitwerkingen bekijken" at bounding box center [929, 353] width 239 height 38
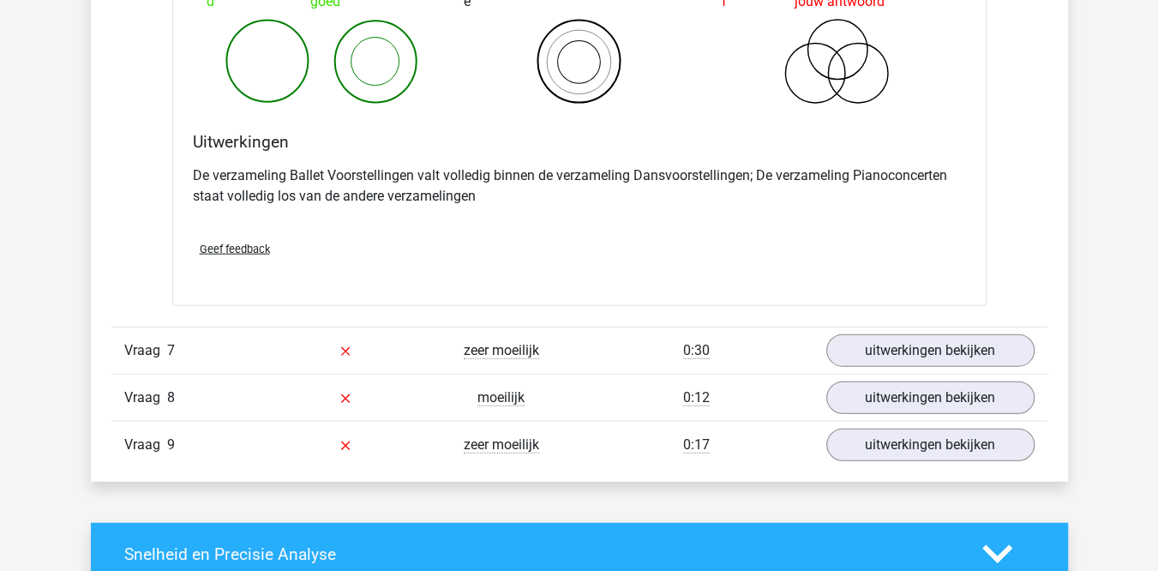
scroll to position [6454, 0]
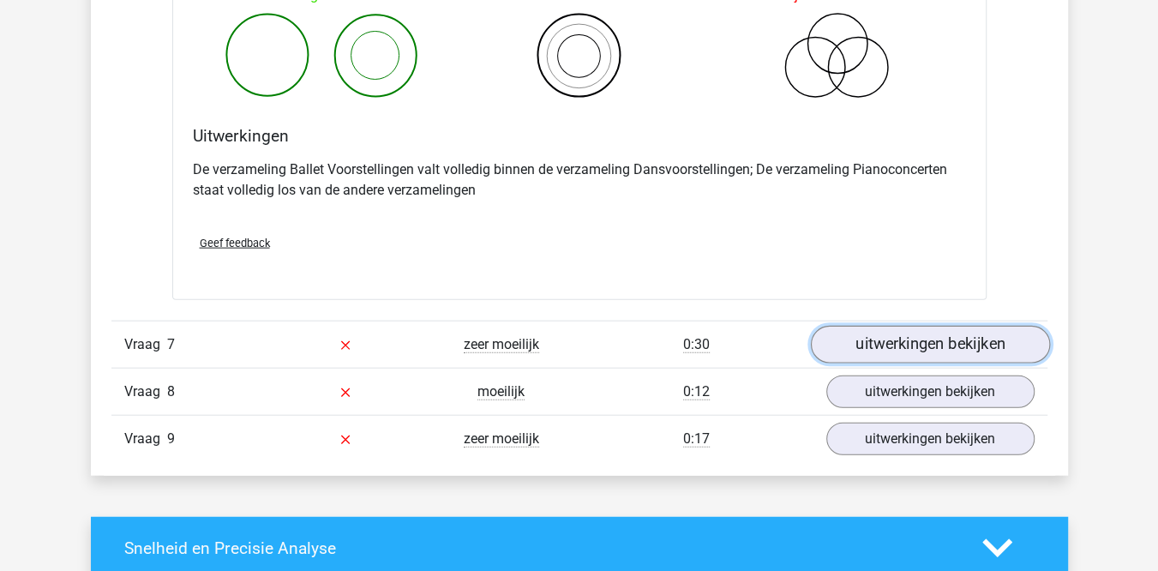
click at [848, 327] on link "uitwerkingen bekijken" at bounding box center [929, 346] width 239 height 38
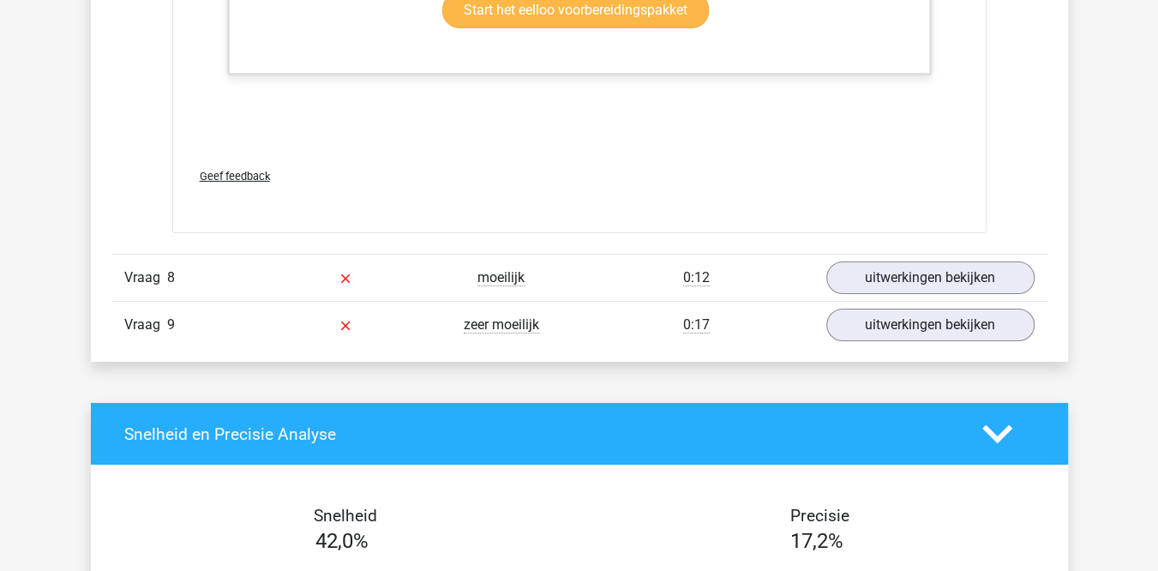
scroll to position [7617, 0]
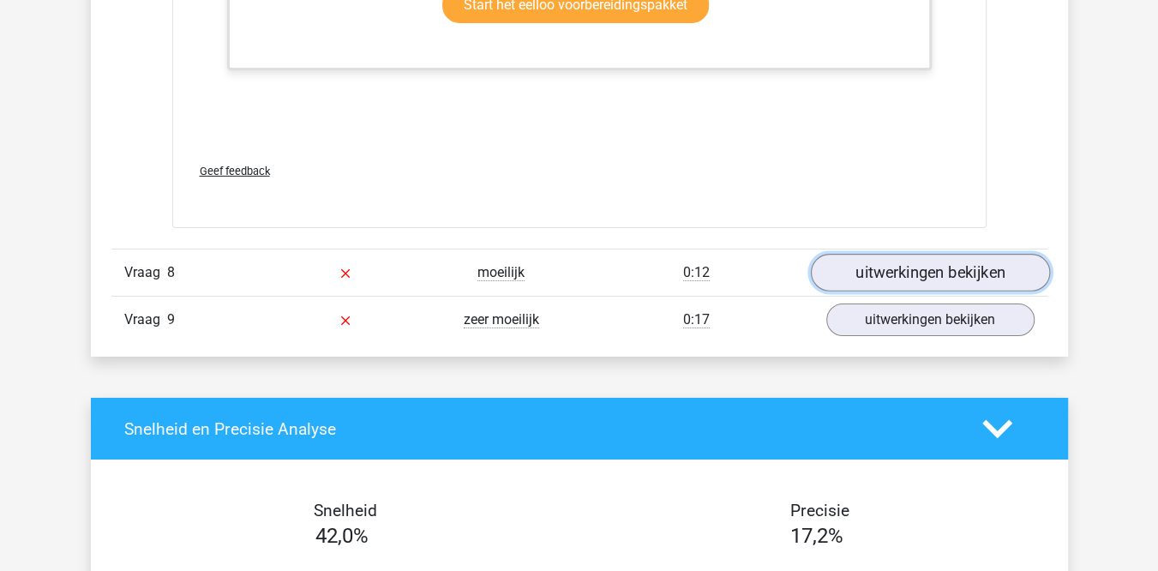
click at [890, 254] on link "uitwerkingen bekijken" at bounding box center [929, 273] width 239 height 38
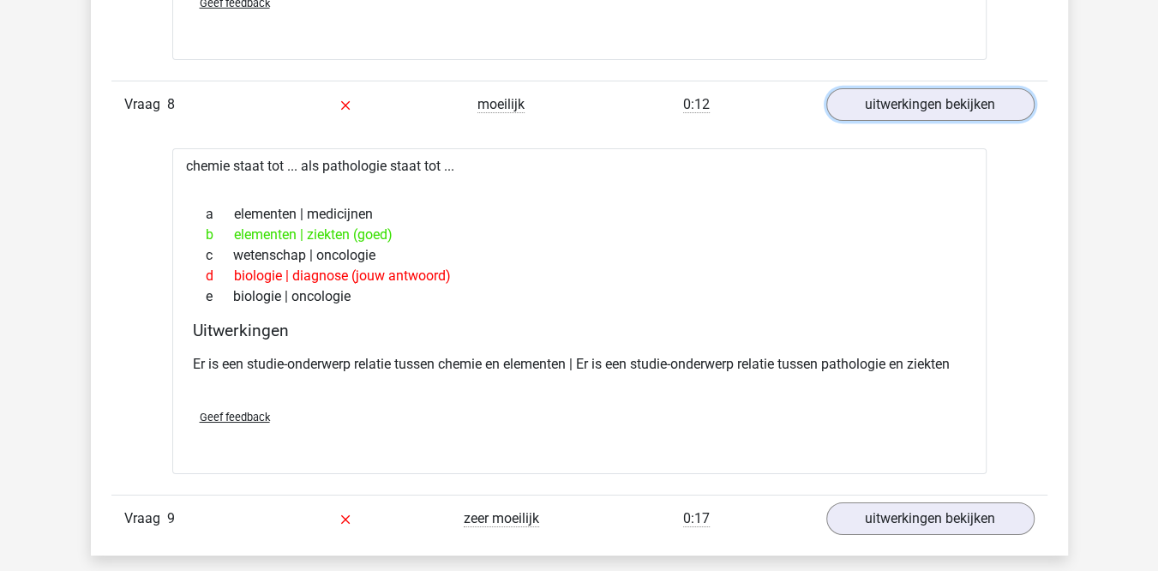
scroll to position [7792, 0]
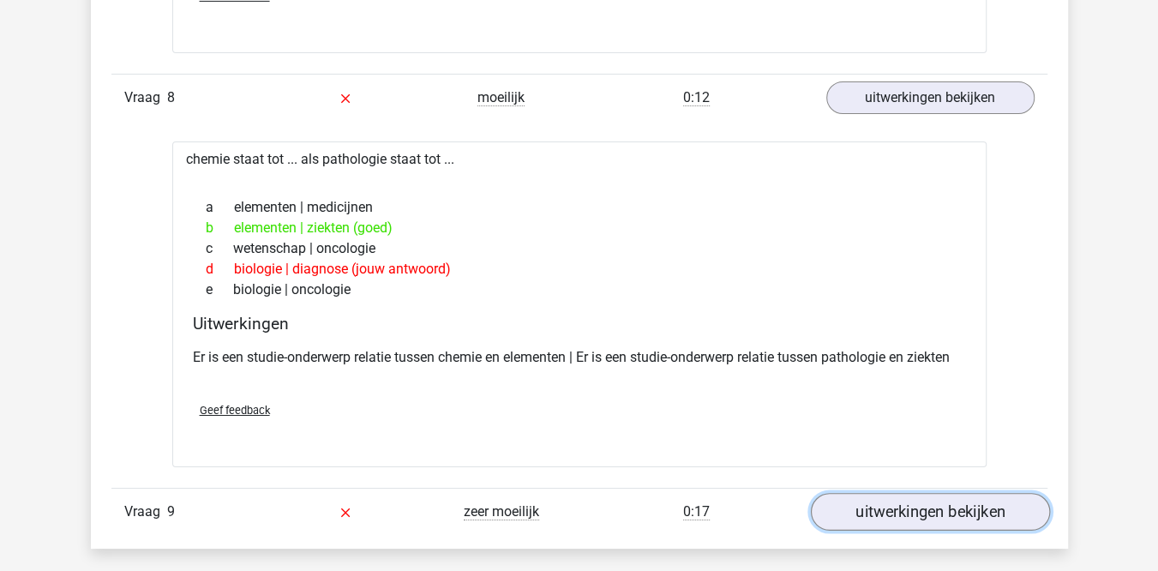
click at [849, 494] on link "uitwerkingen bekijken" at bounding box center [929, 513] width 239 height 38
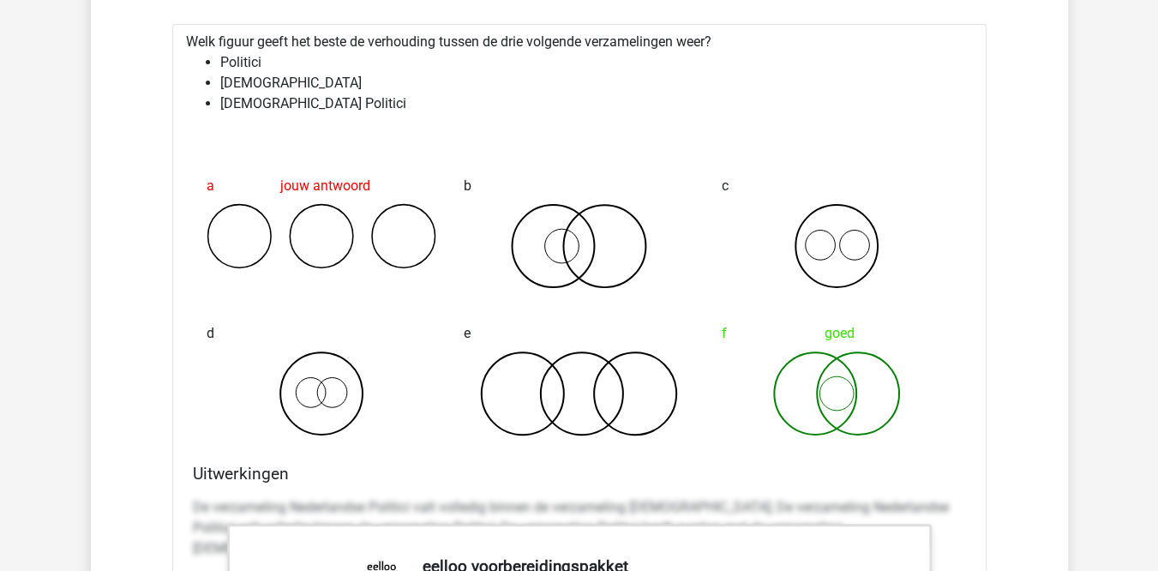
scroll to position [8325, 0]
